Goal: Task Accomplishment & Management: Manage account settings

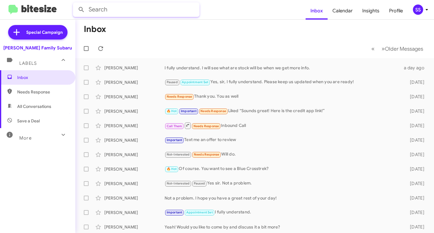
click at [141, 16] on input "text" at bounding box center [136, 9] width 126 height 14
click at [75, 4] on button at bounding box center [81, 10] width 12 height 12
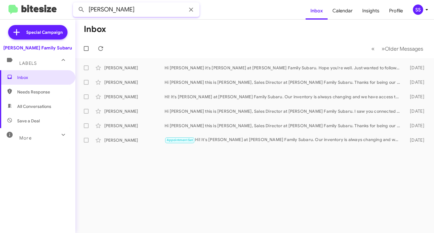
click at [75, 4] on button at bounding box center [81, 10] width 12 height 12
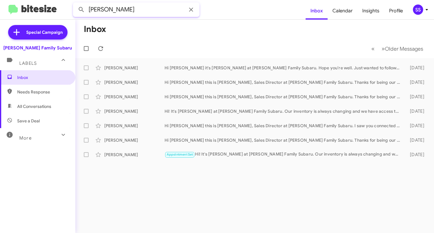
click at [140, 9] on input "[PERSON_NAME]" at bounding box center [136, 9] width 126 height 14
type input "[PERSON_NAME]"
click at [75, 4] on button at bounding box center [81, 10] width 12 height 12
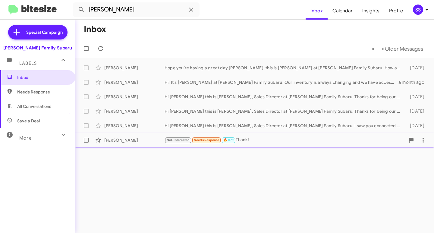
click at [144, 141] on div "[PERSON_NAME]" at bounding box center [134, 140] width 60 height 6
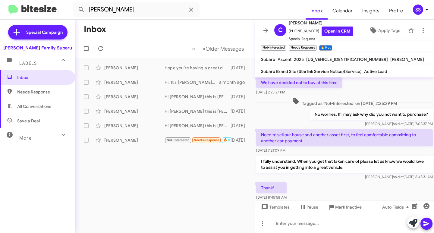
scroll to position [76, 0]
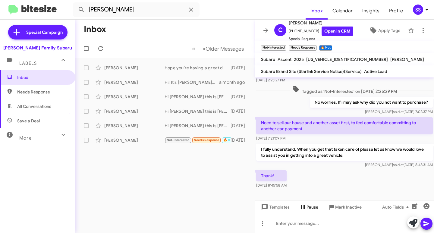
click at [308, 207] on span "Pause" at bounding box center [312, 206] width 12 height 11
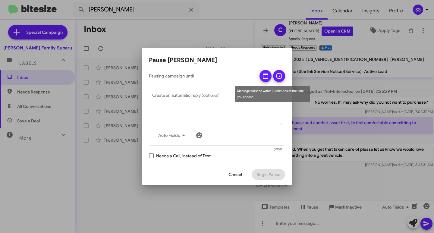
click at [265, 77] on icon at bounding box center [265, 75] width 7 height 7
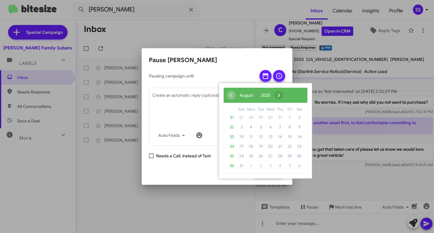
click at [283, 95] on span "›" at bounding box center [278, 95] width 9 height 9
click at [291, 95] on span "›" at bounding box center [286, 95] width 9 height 9
click at [290, 155] on span "28" at bounding box center [290, 156] width 10 height 10
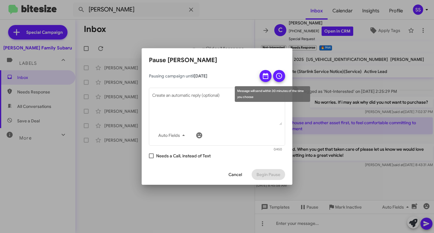
click at [278, 79] on icon at bounding box center [278, 75] width 7 height 7
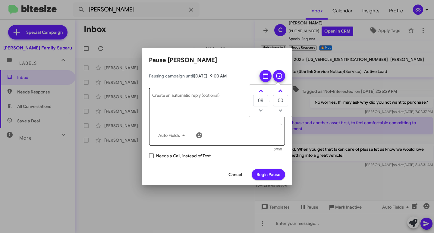
click at [184, 114] on textarea "Create an automatic reply (optional)" at bounding box center [217, 109] width 130 height 31
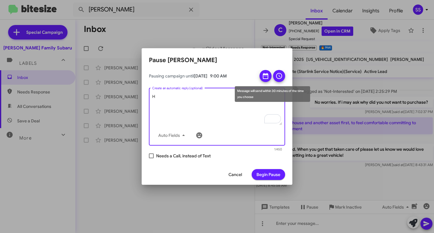
click at [276, 79] on icon at bounding box center [278, 75] width 7 height 7
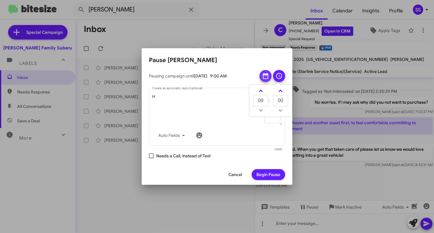
click at [266, 79] on icon at bounding box center [265, 75] width 7 height 7
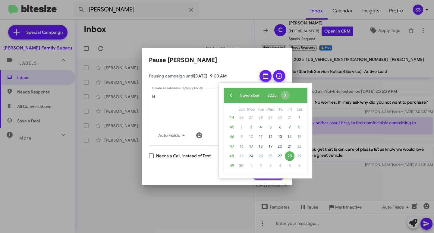
click at [298, 116] on span "1" at bounding box center [299, 118] width 10 height 10
click at [299, 120] on span "1" at bounding box center [299, 118] width 10 height 10
click at [248, 128] on span "3" at bounding box center [251, 127] width 10 height 10
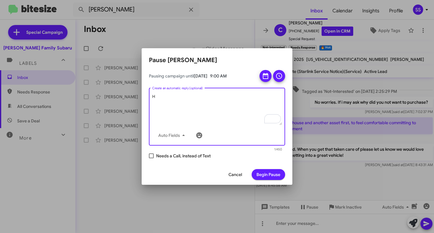
click at [186, 108] on textarea "H" at bounding box center [217, 109] width 130 height 31
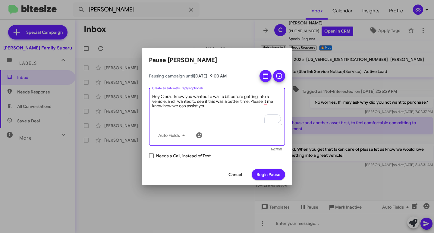
type textarea "Hey Ciera. I know you wanted to wait a bit before getting into a vehicle, and I…"
click at [275, 172] on span "Begin Pause" at bounding box center [268, 174] width 24 height 11
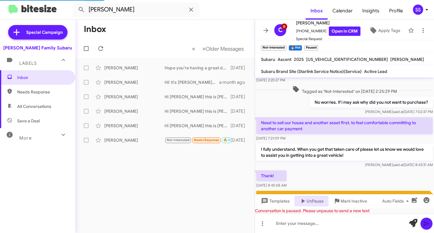
scroll to position [0, 0]
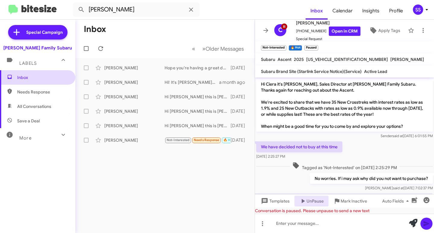
click at [16, 78] on span "Inbox" at bounding box center [37, 77] width 75 height 14
